Goal: Information Seeking & Learning: Find contact information

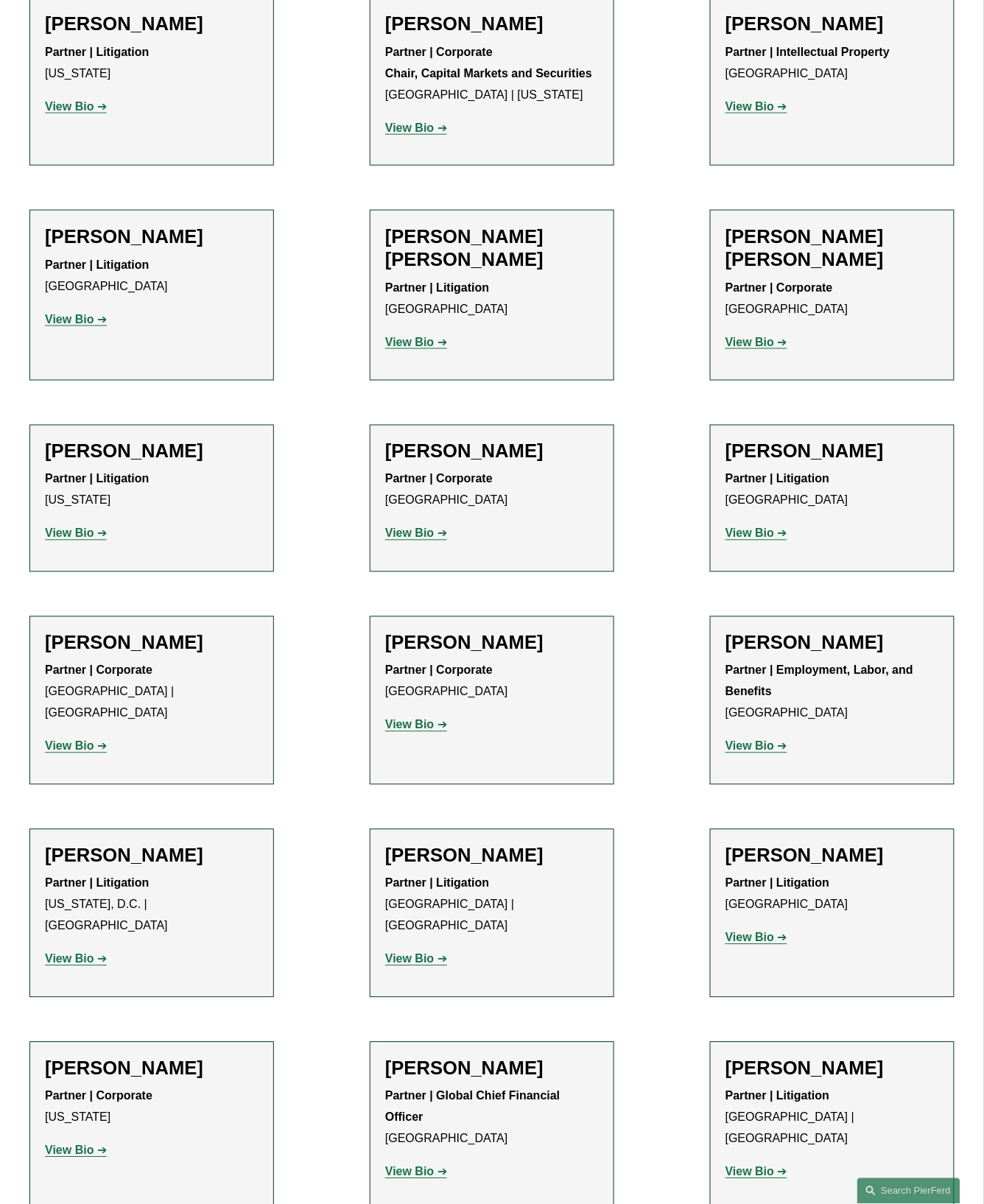
scroll to position [10790, 0]
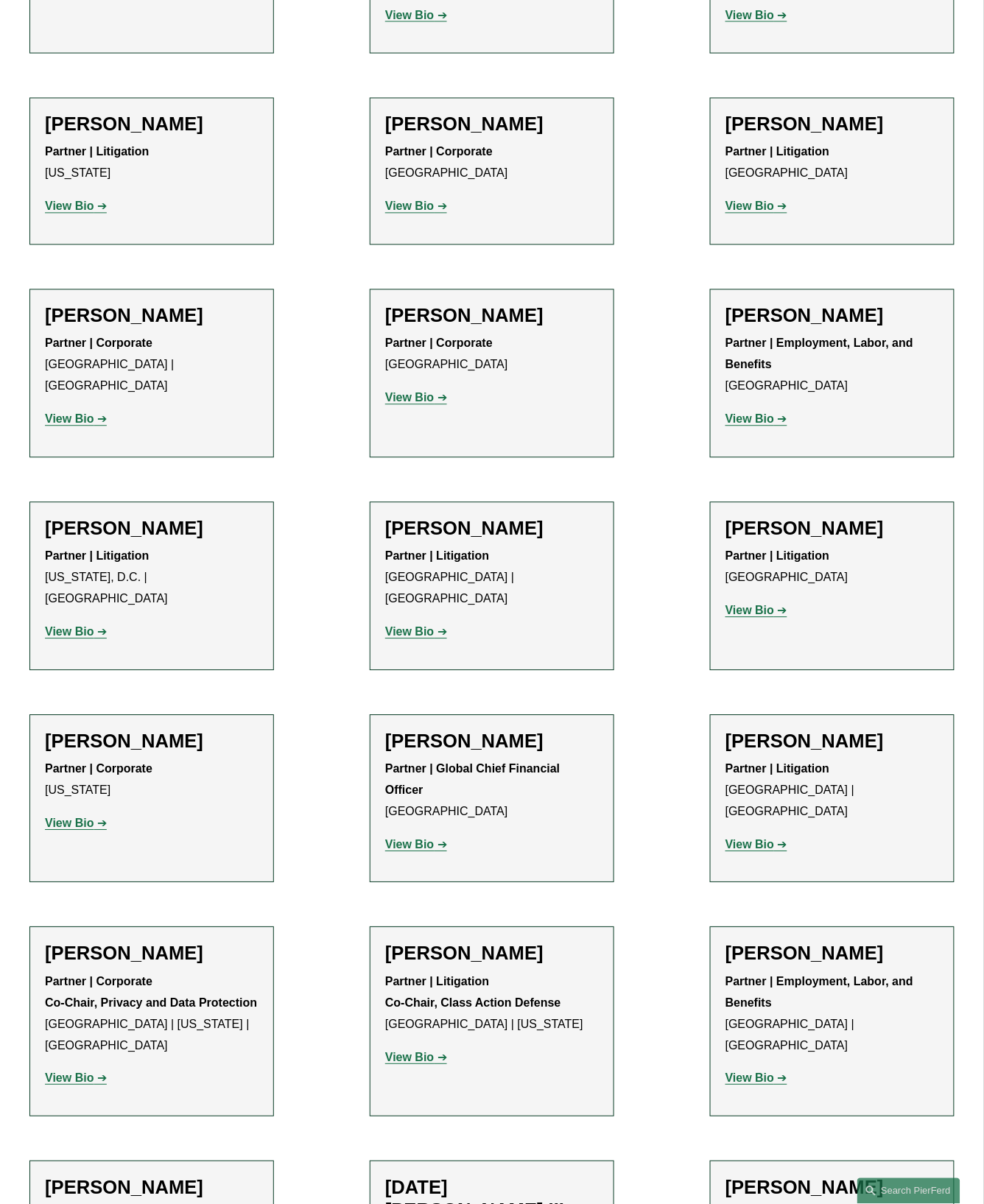
click at [751, 1072] on strong "View Bio" at bounding box center [749, 1078] width 49 height 12
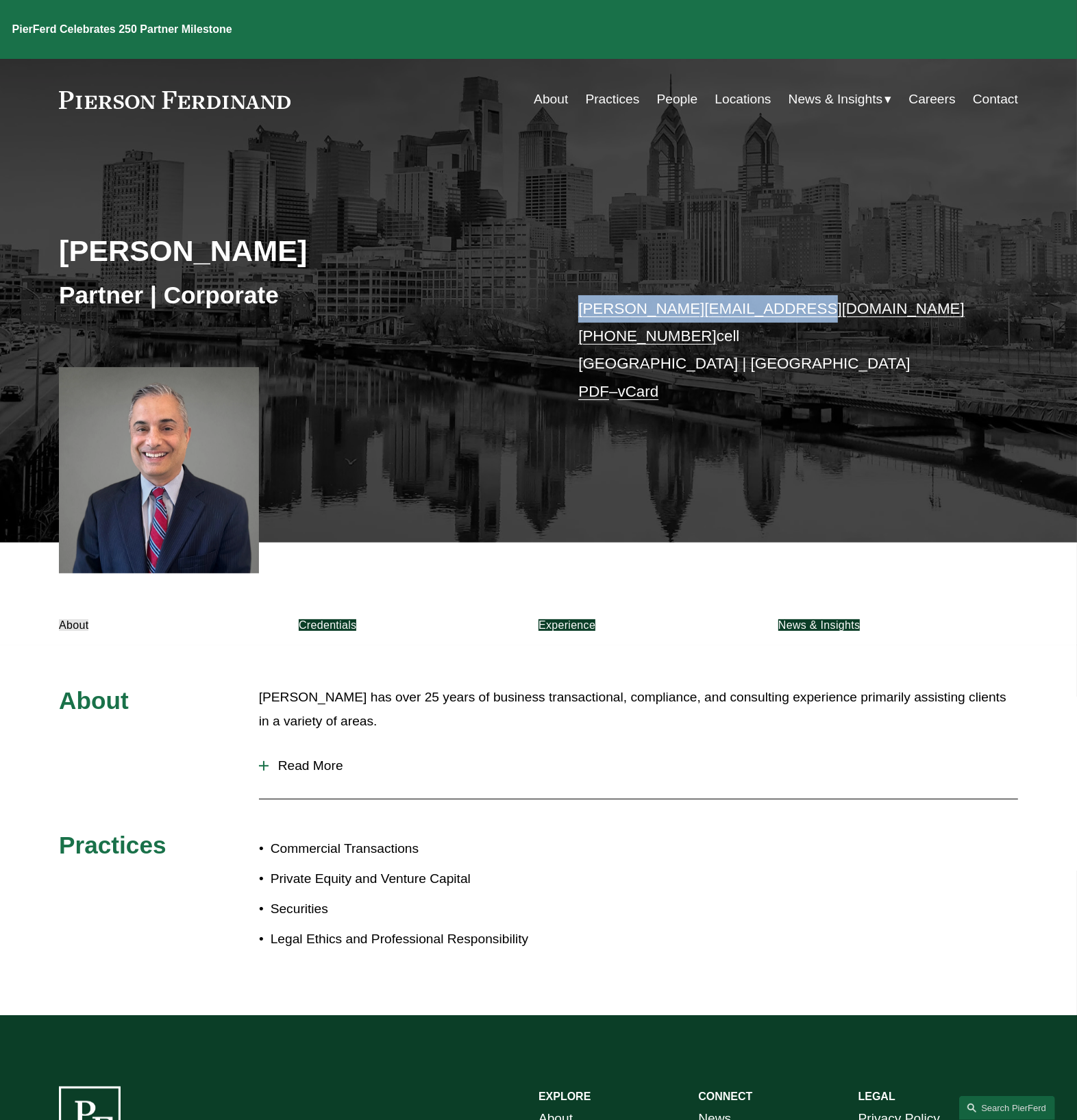
drag, startPoint x: 775, startPoint y: 311, endPoint x: 583, endPoint y: 311, distance: 192.0
click at [583, 311] on p "craig.zappetti@pierferd.com +1.609.922.0484 cell Philadelphia | Princeton PDF –…" at bounding box center [778, 350] width 400 height 110
copy link "craig.zappetti@pierferd.com"
drag, startPoint x: 692, startPoint y: 336, endPoint x: 591, endPoint y: 336, distance: 101.0
click at [591, 336] on p "craig.zappetti@pierferd.com +1.609.922.0484 cell Philadelphia | Princeton PDF –…" at bounding box center [778, 350] width 400 height 110
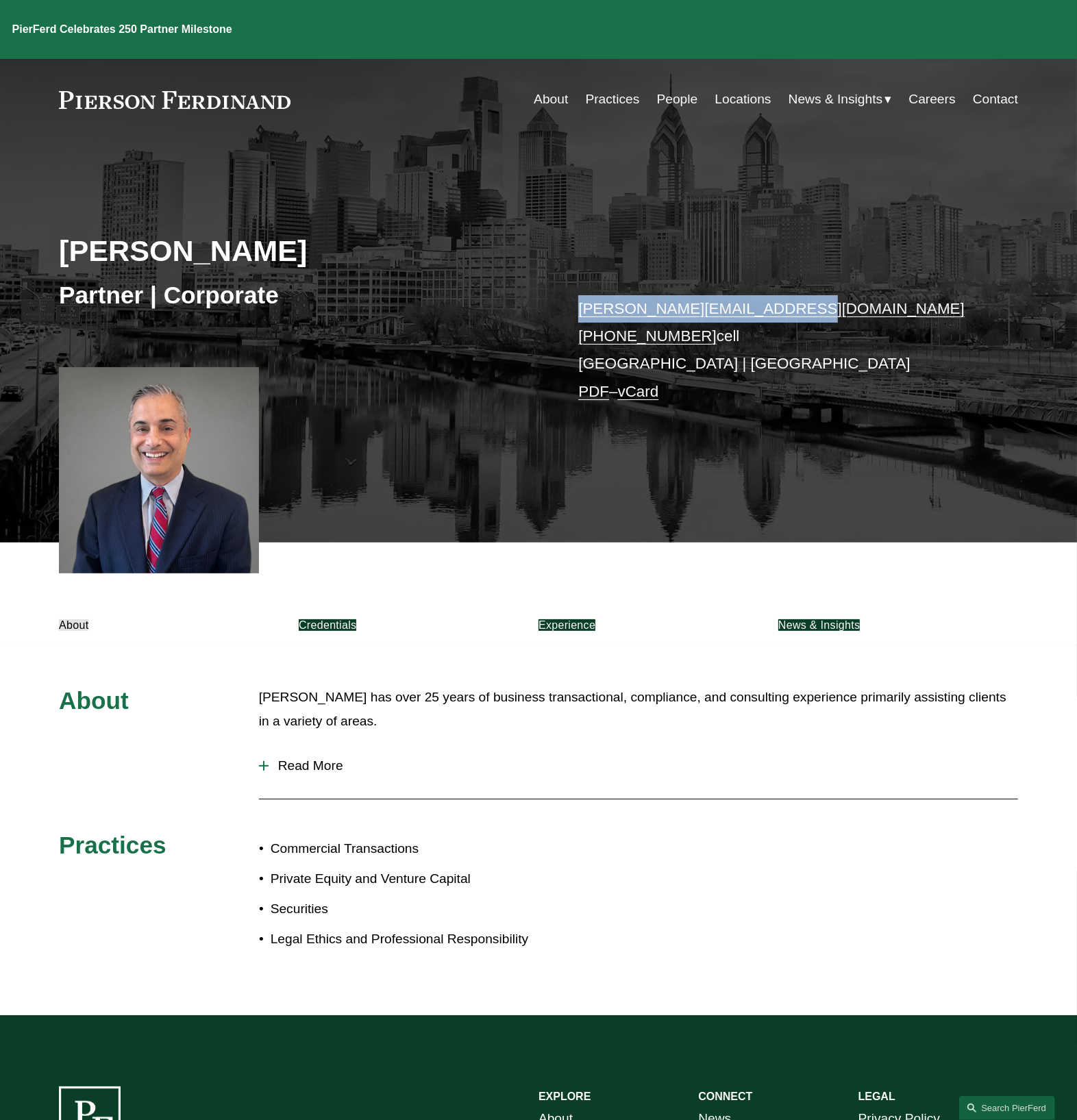
copy link "1.609.922.0484"
